Goal: Transaction & Acquisition: Subscribe to service/newsletter

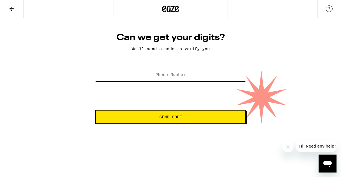
click at [187, 77] on input "Phone Number" at bounding box center [170, 75] width 150 height 13
type input "[PHONE_NUMBER]"
click at [193, 124] on html "Can we get your digits? We'll send a code to verify you Phone Number [PHONE_NUM…" at bounding box center [170, 62] width 341 height 124
click at [193, 120] on button "Send Code" at bounding box center [170, 116] width 150 height 13
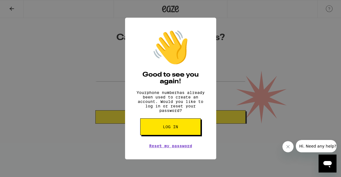
click at [189, 129] on button "Log in" at bounding box center [170, 126] width 61 height 17
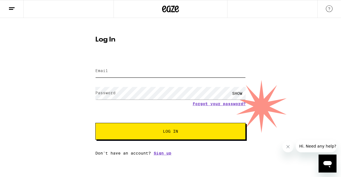
click at [148, 70] on input "Email" at bounding box center [170, 71] width 150 height 13
type input "[EMAIL_ADDRESS][DOMAIN_NAME]"
